Goal: Transaction & Acquisition: Purchase product/service

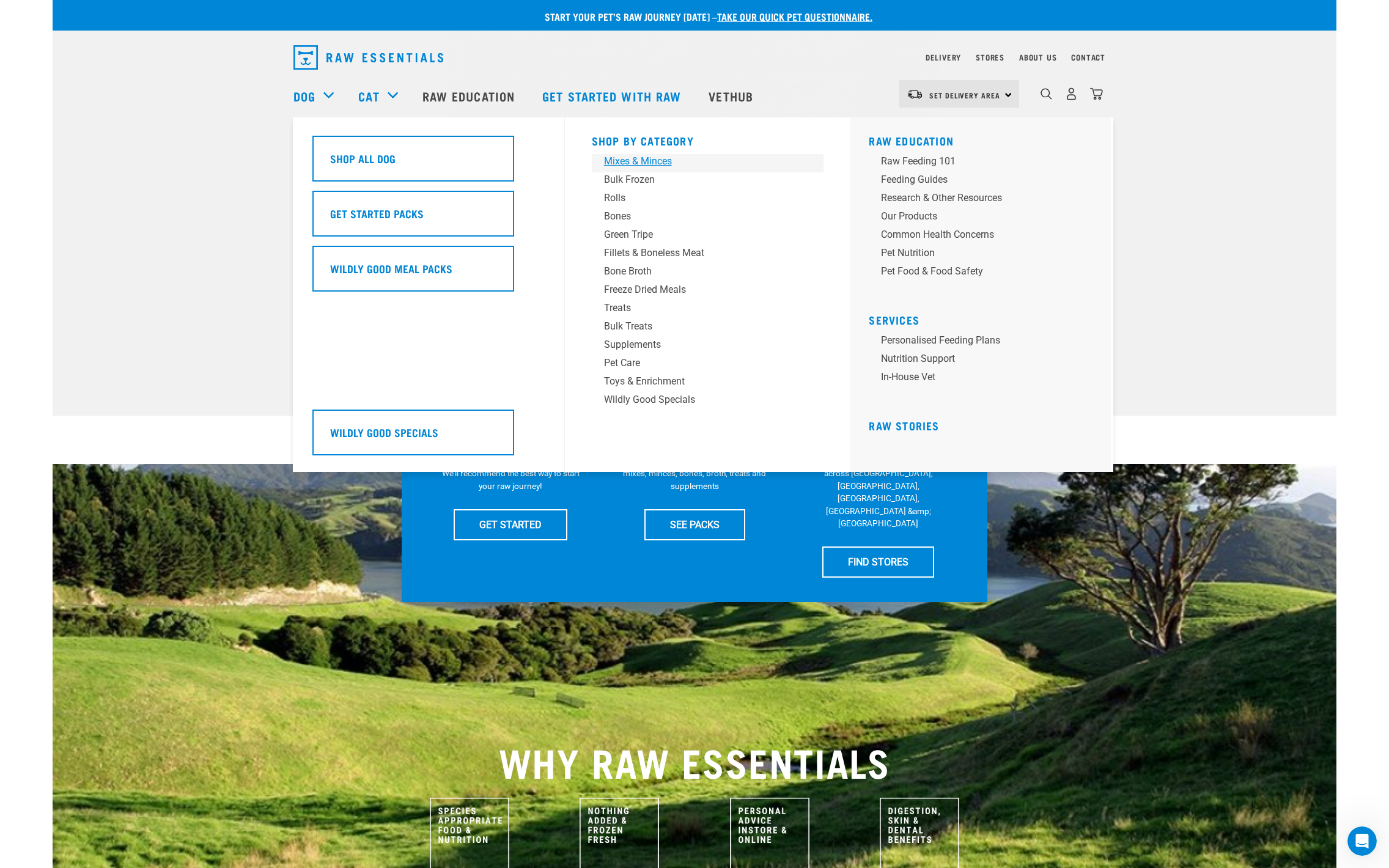
click at [628, 161] on div "Mixes & Minces" at bounding box center [699, 161] width 191 height 15
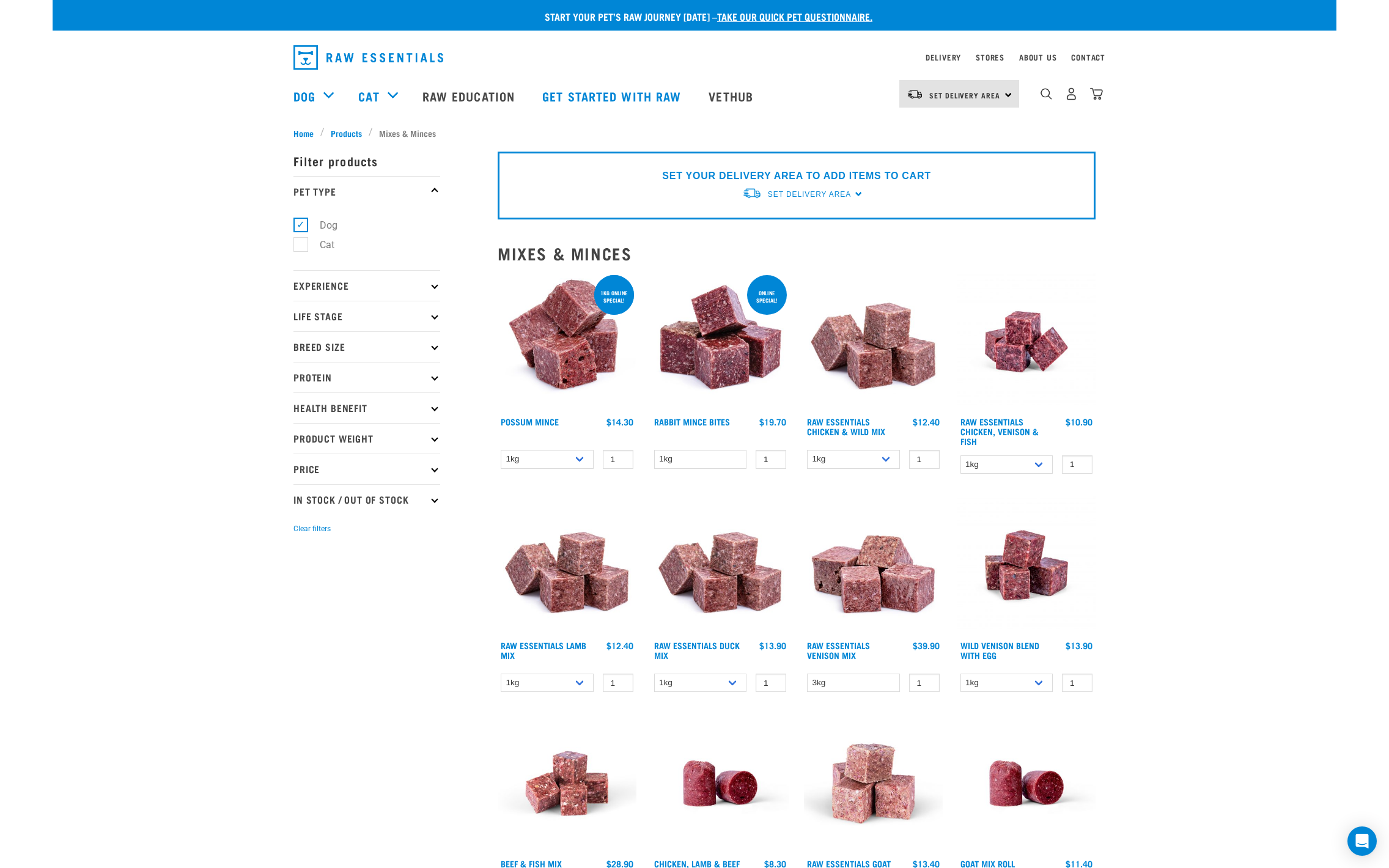
click at [571, 351] on img at bounding box center [567, 342] width 139 height 139
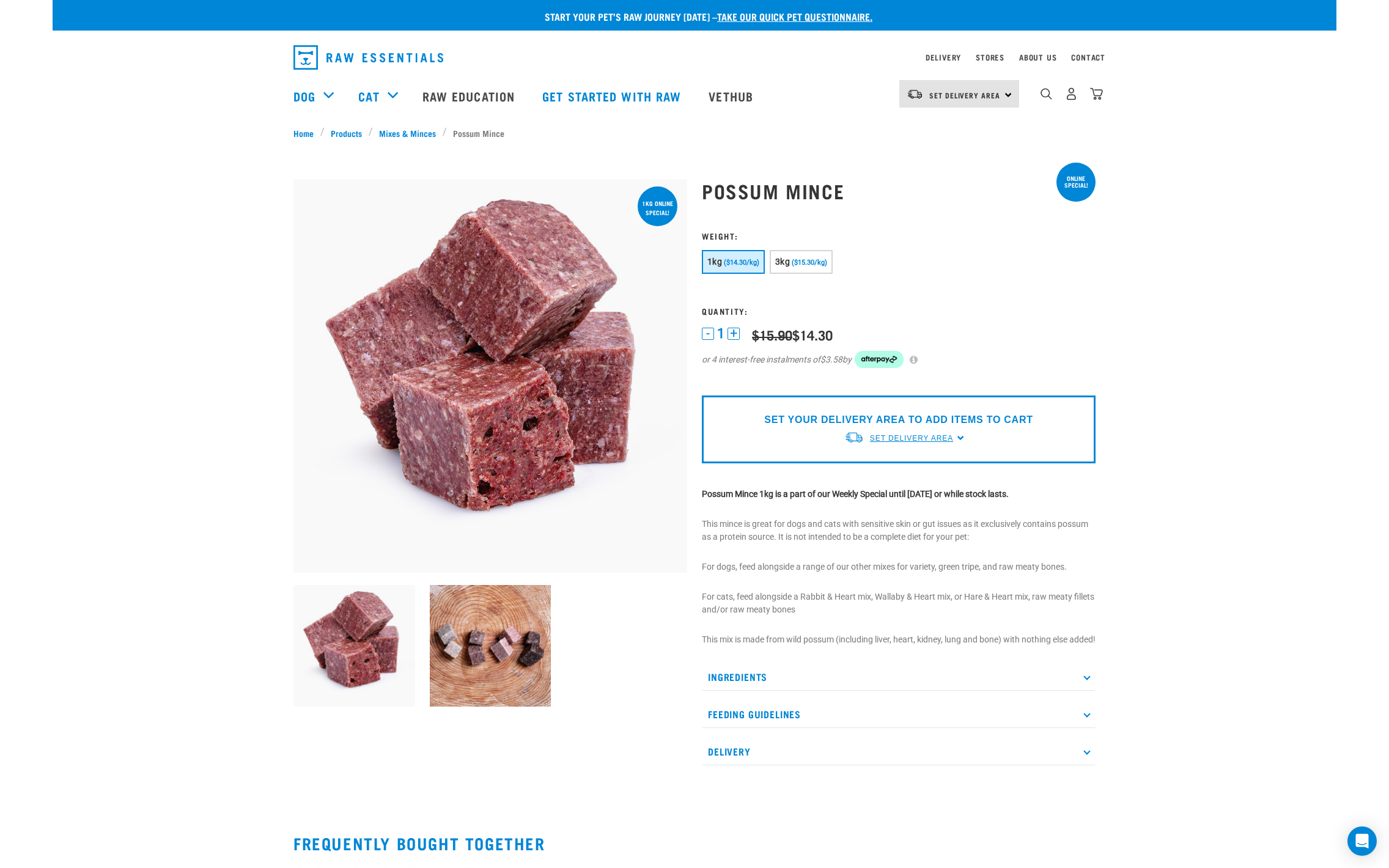
click at [927, 442] on span "Set Delivery Area" at bounding box center [911, 438] width 83 height 8
click at [903, 472] on link "[GEOGRAPHIC_DATA]" at bounding box center [905, 466] width 122 height 20
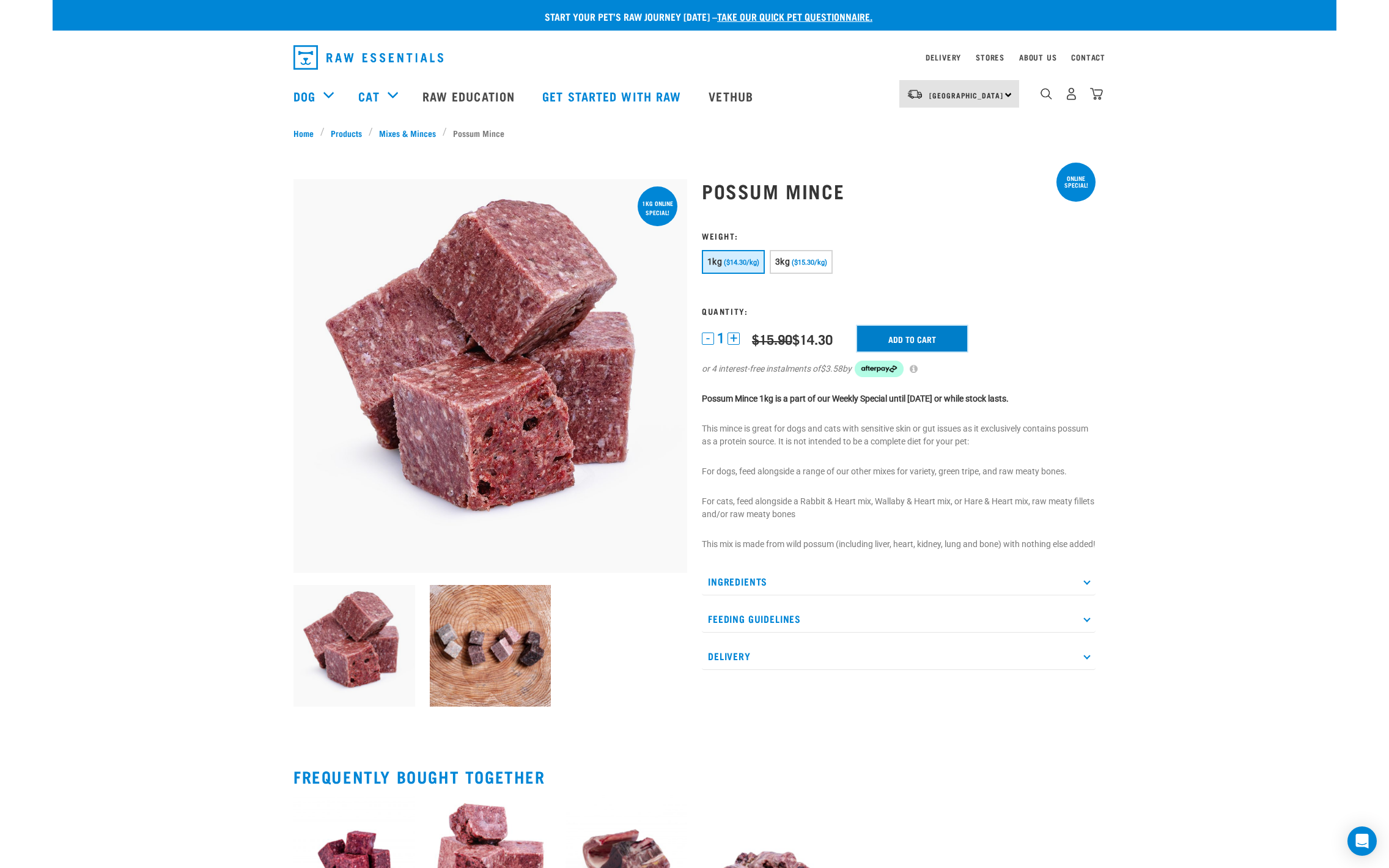
click at [909, 334] on input "Add to cart" at bounding box center [911, 339] width 110 height 26
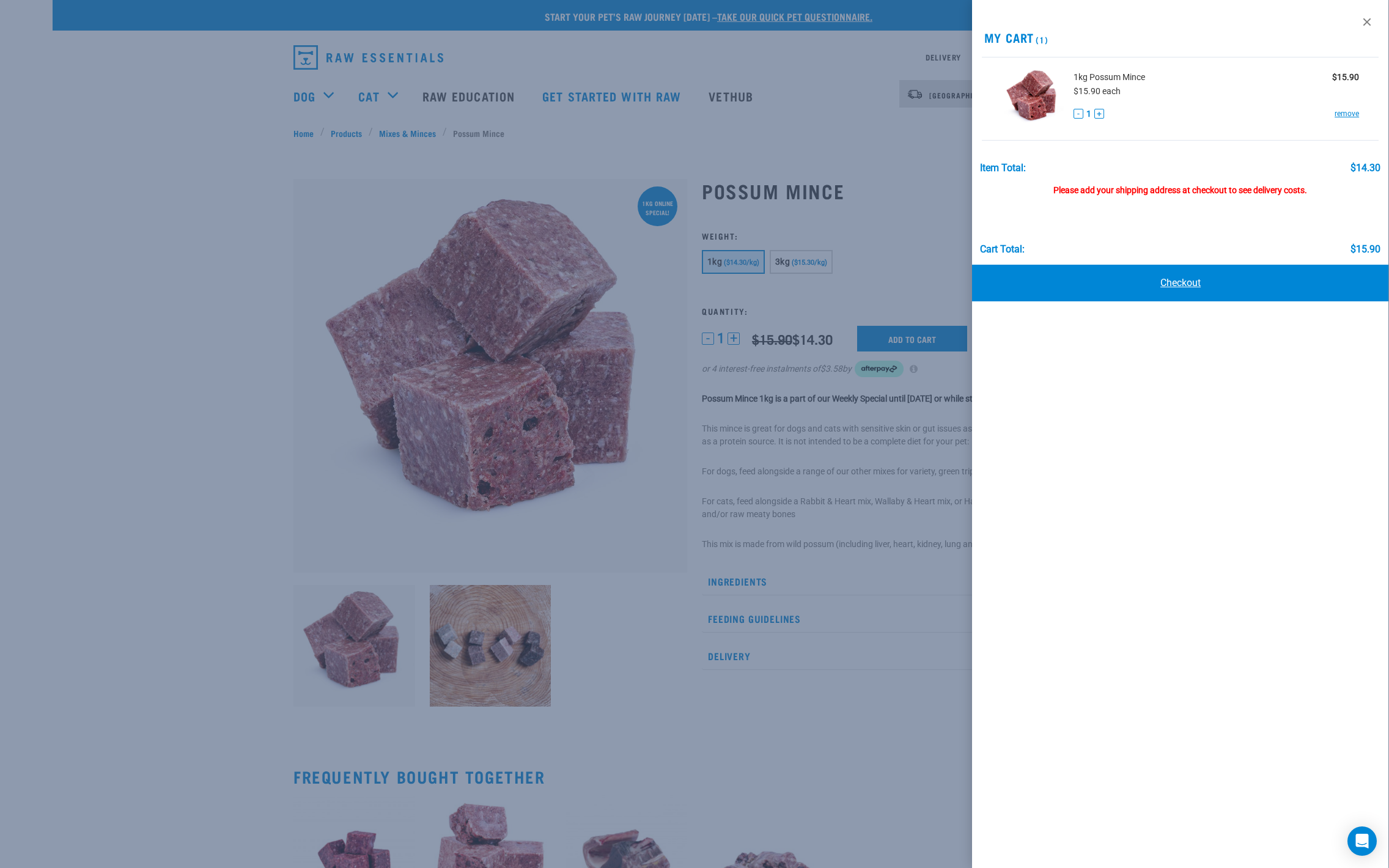
click at [1172, 284] on link "Checkout" at bounding box center [1180, 283] width 417 height 37
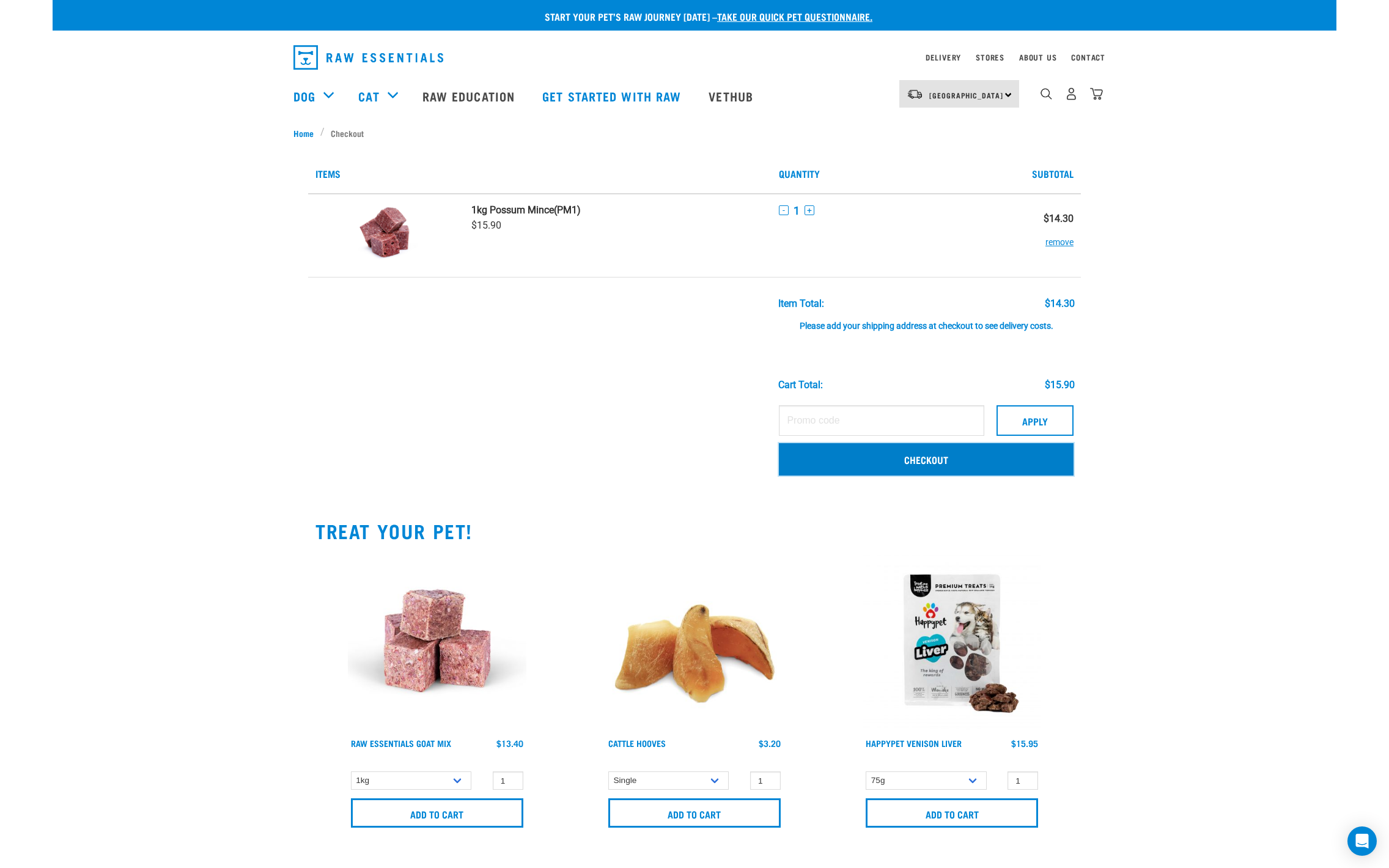
click at [934, 454] on link "Checkout" at bounding box center [926, 459] width 294 height 32
